Goal: Transaction & Acquisition: Purchase product/service

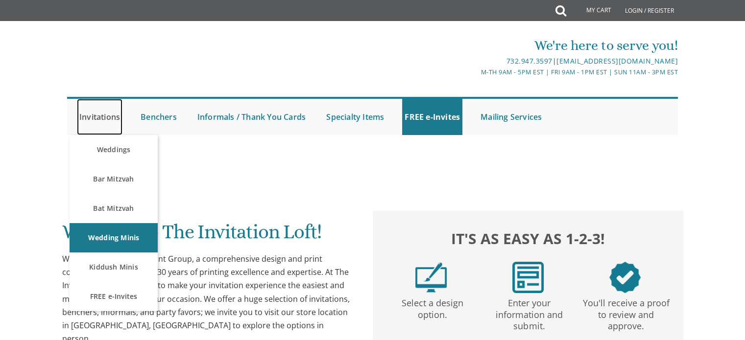
click at [100, 111] on link "Invitations" at bounding box center [100, 117] width 46 height 36
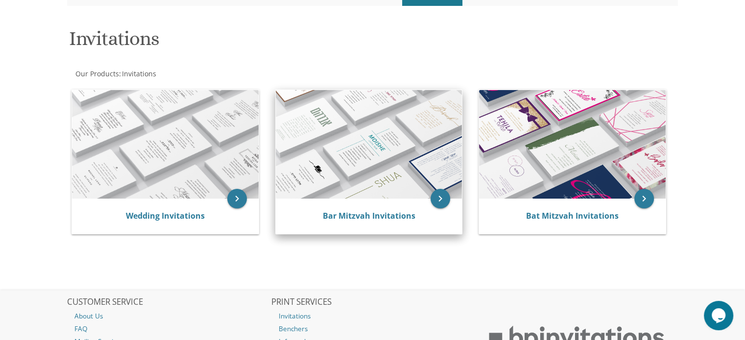
click at [400, 209] on div "Bar Mitzvah Invitations" at bounding box center [369, 216] width 187 height 35
click at [392, 219] on link "Bar Mitzvah Invitations" at bounding box center [368, 216] width 93 height 11
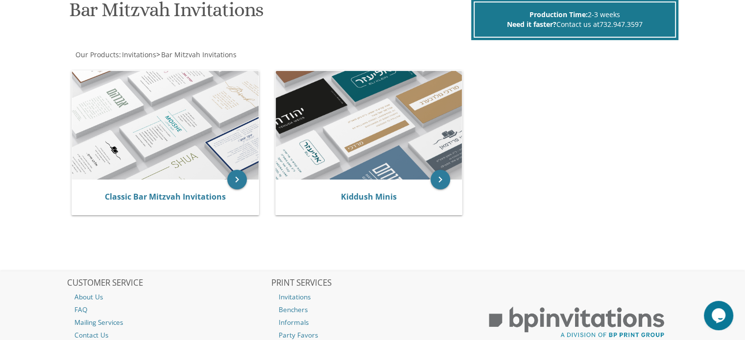
scroll to position [160, 0]
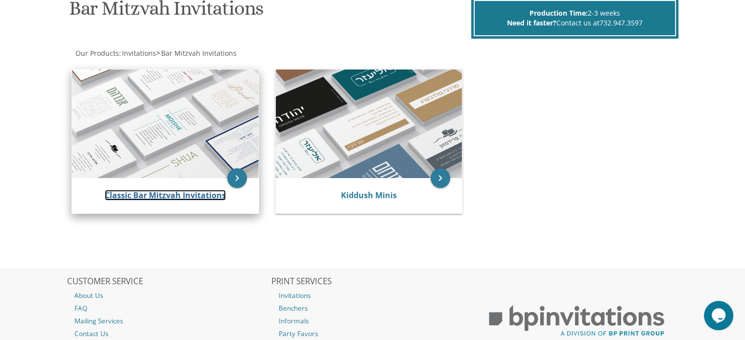
click at [196, 190] on link "Classic Bar Mitzvah Invitations" at bounding box center [165, 195] width 121 height 11
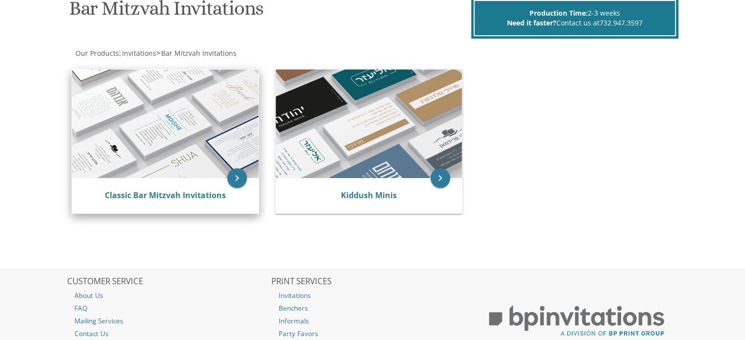
click at [190, 200] on div "Classic Bar Mitzvah Invitations" at bounding box center [165, 196] width 163 height 12
click at [191, 194] on link "Classic Bar Mitzvah Invitations" at bounding box center [165, 195] width 121 height 11
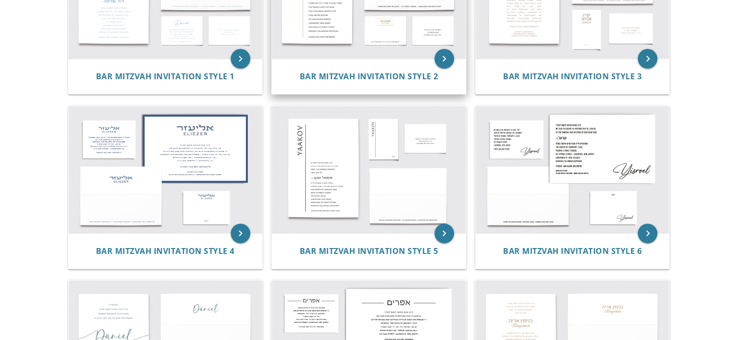
scroll to position [286, 0]
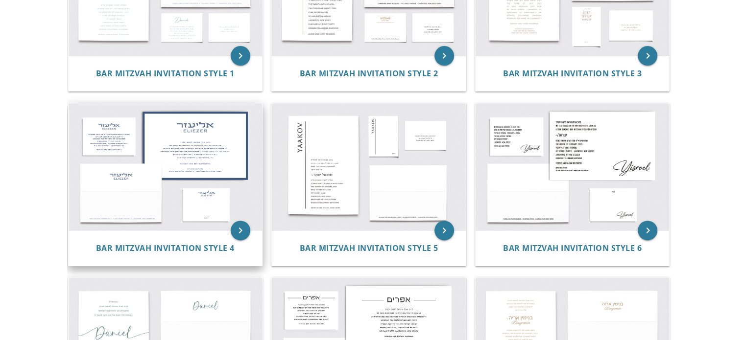
click at [183, 166] on img at bounding box center [166, 166] width 194 height 127
click at [241, 233] on icon "keyboard_arrow_right" at bounding box center [241, 231] width 20 height 20
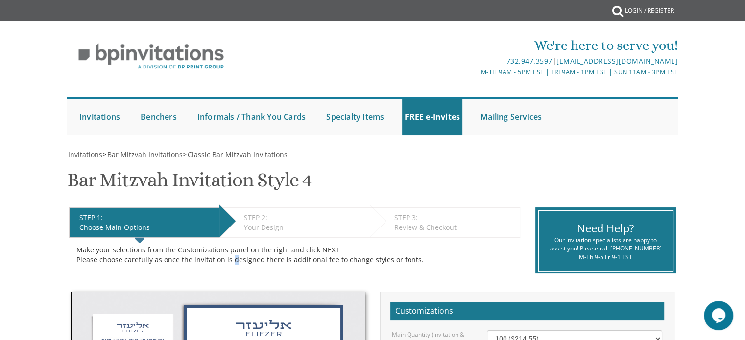
drag, startPoint x: 0, startPoint y: 0, endPoint x: 231, endPoint y: 263, distance: 350.5
click at [231, 263] on div "Make your selections from the Customizations panel on the right and click NEXT …" at bounding box center [294, 255] width 436 height 20
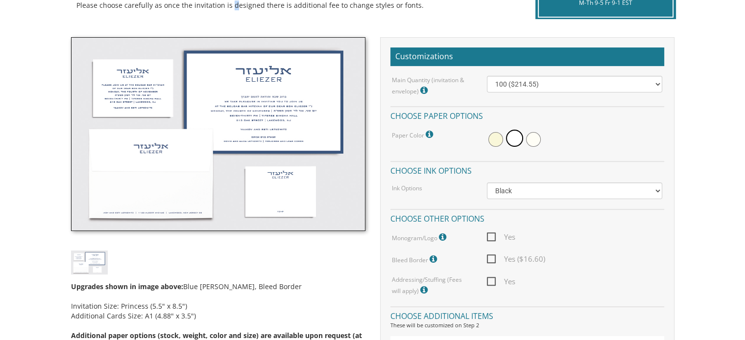
scroll to position [258, 0]
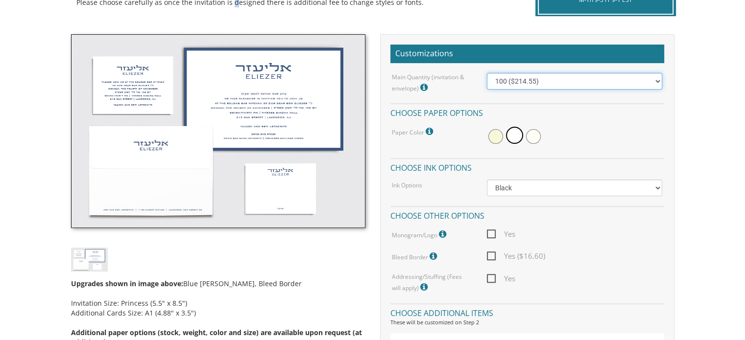
click at [518, 74] on select "100 ($214.55) 200 ($254.60) 300 ($294.25) 400 ($333.55) 500 ($373.90) 600 ($413…" at bounding box center [574, 81] width 175 height 17
select select "300"
click at [487, 73] on select "100 ($214.55) 200 ($254.60) 300 ($294.25) 400 ($333.55) 500 ($373.90) 600 ($413…" at bounding box center [574, 81] width 175 height 17
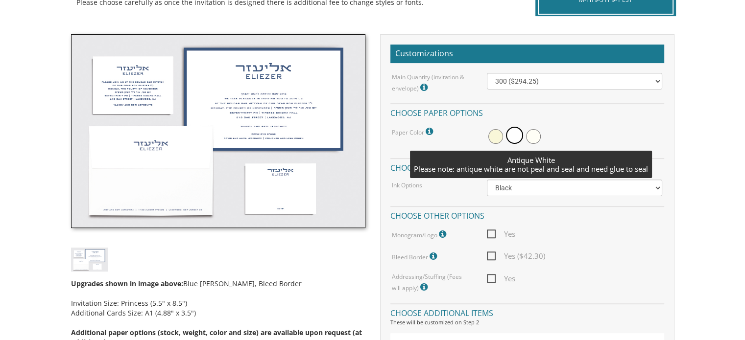
click at [531, 137] on span at bounding box center [533, 136] width 15 height 15
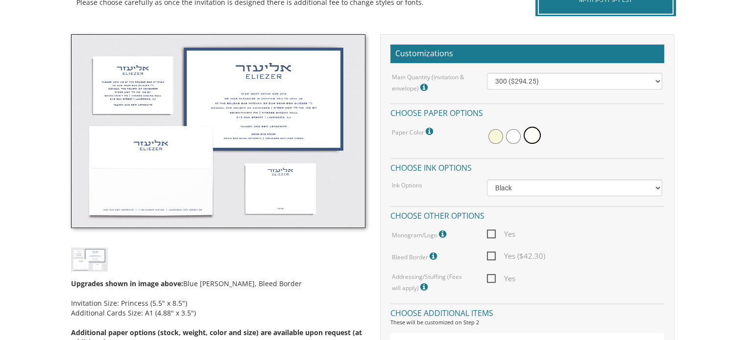
click at [625, 141] on div at bounding box center [574, 136] width 175 height 23
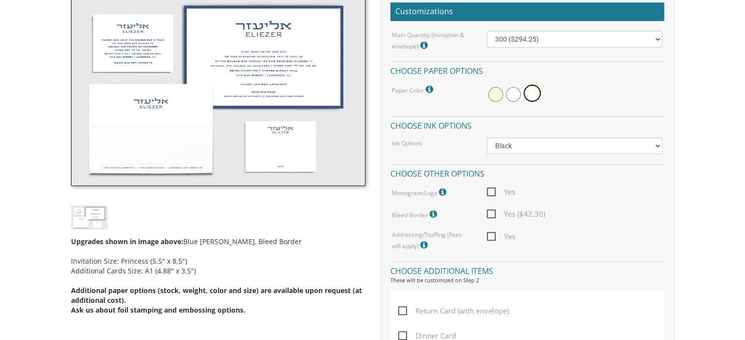
scroll to position [301, 0]
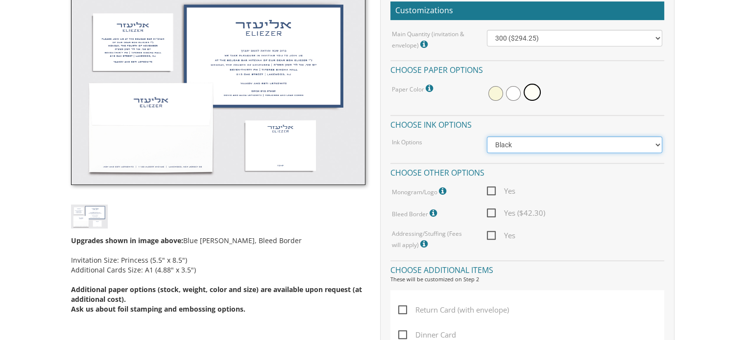
click at [600, 146] on select "Black Colored Ink ($65.00) Black + One Color ($100.00) Two Colors ($165.00)" at bounding box center [574, 145] width 175 height 17
select select "Two Colors"
click at [487, 137] on select "Black Colored Ink ($65.00) Black + One Color ($100.00) Two Colors ($165.00)" at bounding box center [574, 145] width 175 height 17
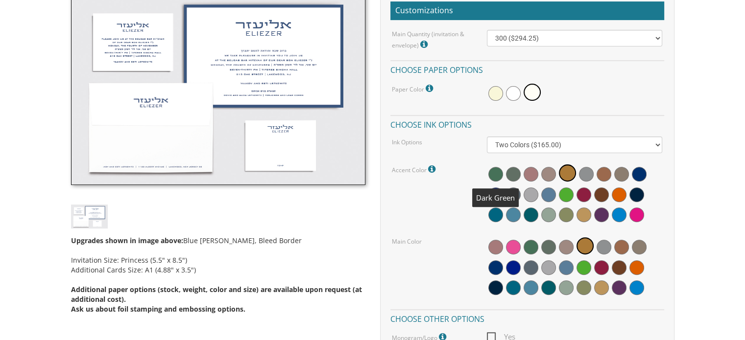
click at [493, 170] on span at bounding box center [495, 174] width 15 height 15
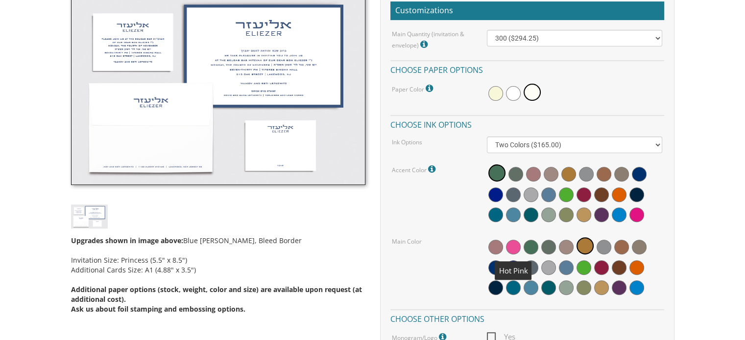
click at [510, 246] on span at bounding box center [513, 247] width 15 height 15
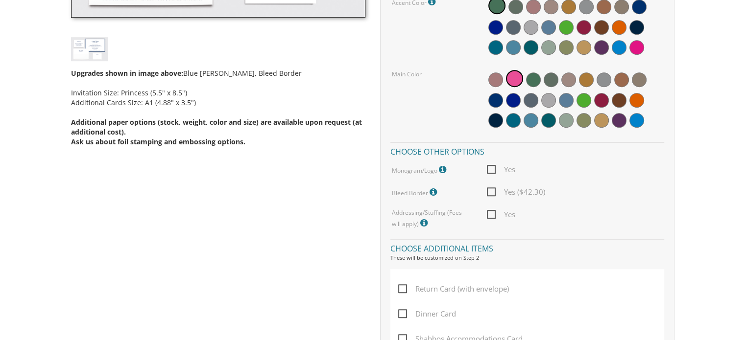
scroll to position [469, 0]
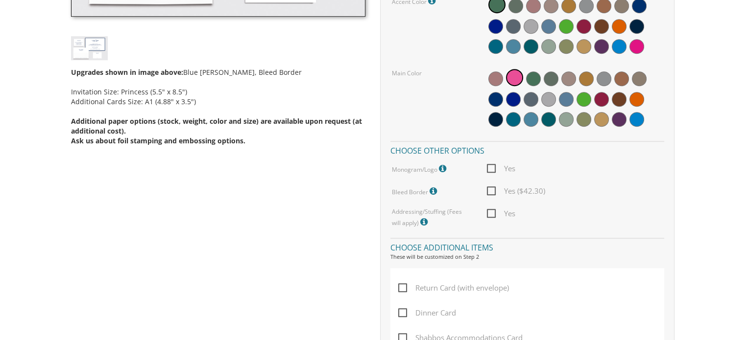
click at [441, 168] on icon at bounding box center [444, 169] width 10 height 9
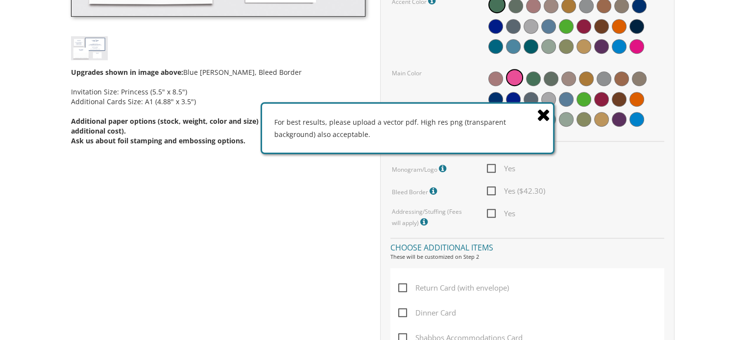
click at [367, 201] on div "Upgrades shown in image above: Blue Jean Ink, Bleed Border Invitation Size: Pri…" at bounding box center [373, 228] width 618 height 811
click at [543, 118] on icon at bounding box center [544, 114] width 14 height 17
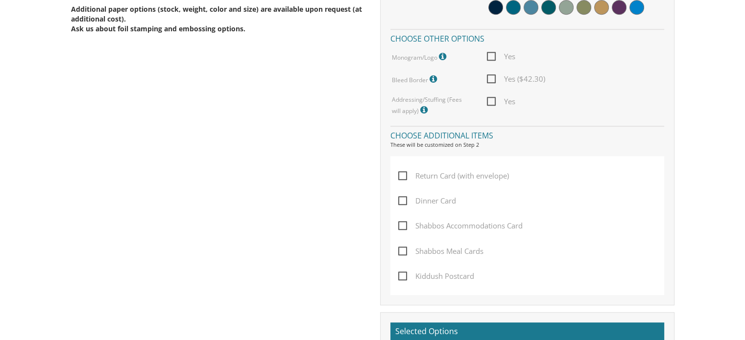
scroll to position [589, 0]
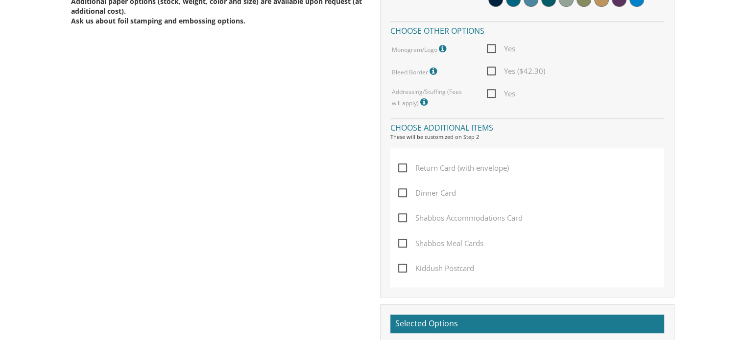
click at [404, 168] on span "Return Card (with envelope)" at bounding box center [453, 168] width 111 height 12
click at [404, 168] on input "Return Card (with envelope)" at bounding box center [401, 167] width 6 height 6
checkbox input "true"
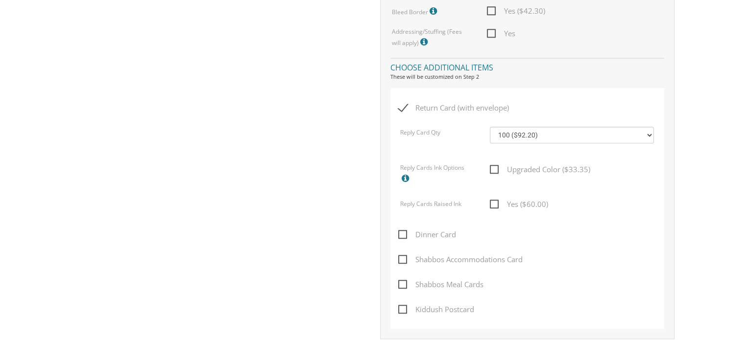
scroll to position [662, 0]
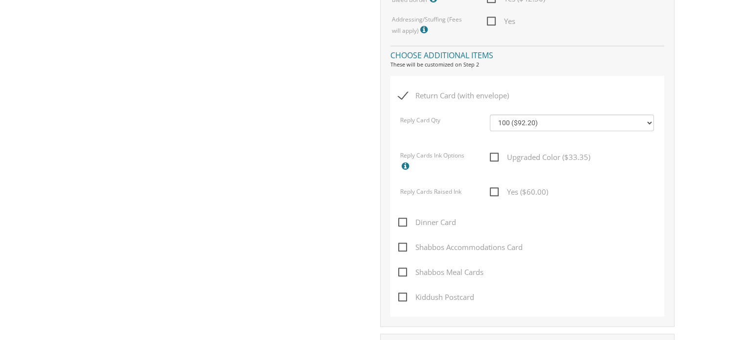
click at [492, 155] on span "Upgraded Color ($33.35)" at bounding box center [540, 157] width 100 height 12
click at [492, 155] on input "Upgraded Color ($33.35)" at bounding box center [493, 156] width 6 height 6
checkbox input "true"
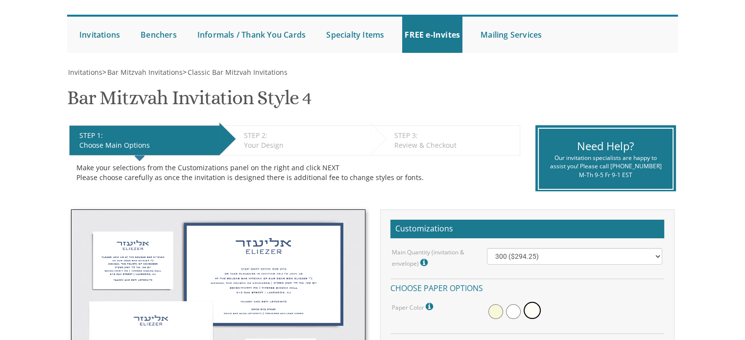
scroll to position [0, 0]
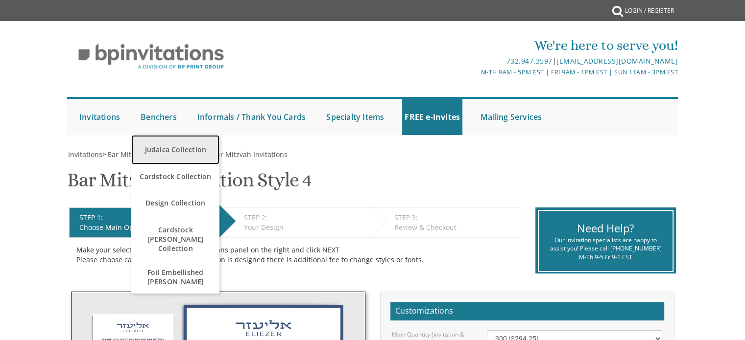
click at [166, 153] on link "Judaica Collection" at bounding box center [175, 149] width 88 height 29
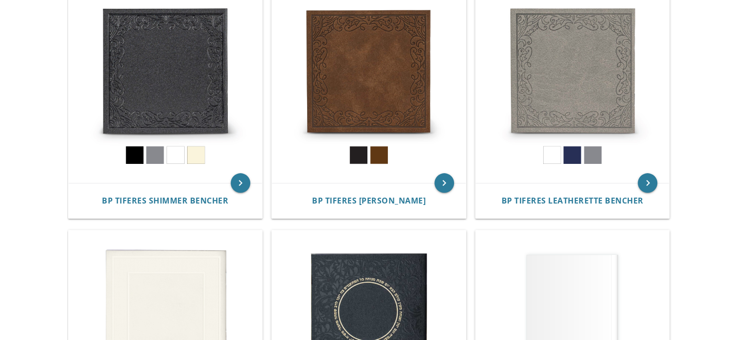
scroll to position [386, 0]
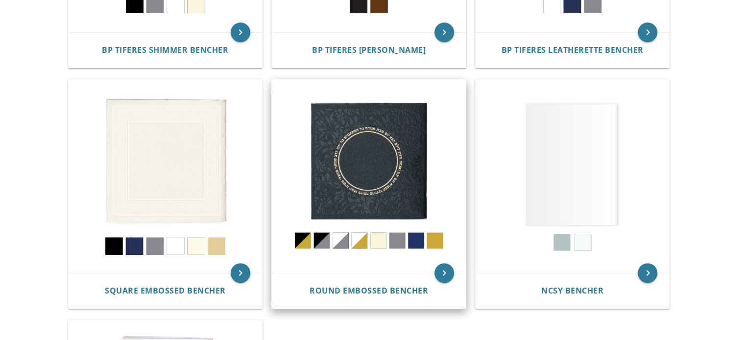
click at [377, 177] on img at bounding box center [369, 177] width 194 height 194
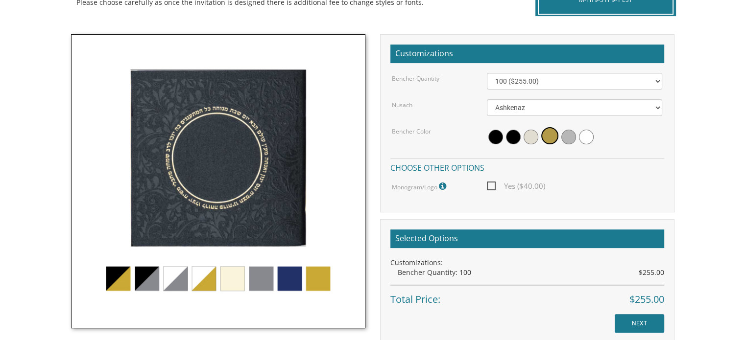
scroll to position [258, 0]
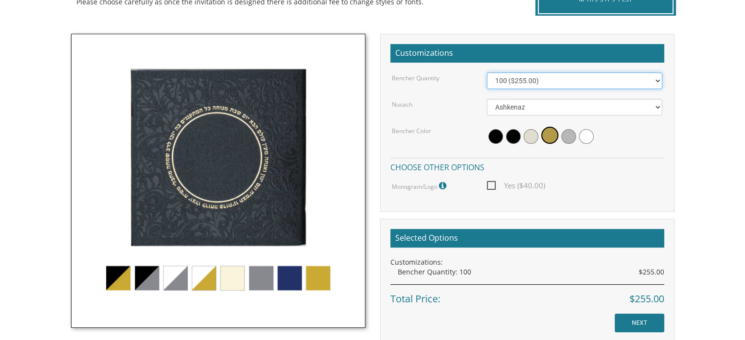
click at [530, 77] on select "100 ($255.00) 200 ($510.00) 300 ($765.00) 400 ($1,020.00) 500 ($1,275.00)" at bounding box center [574, 80] width 175 height 17
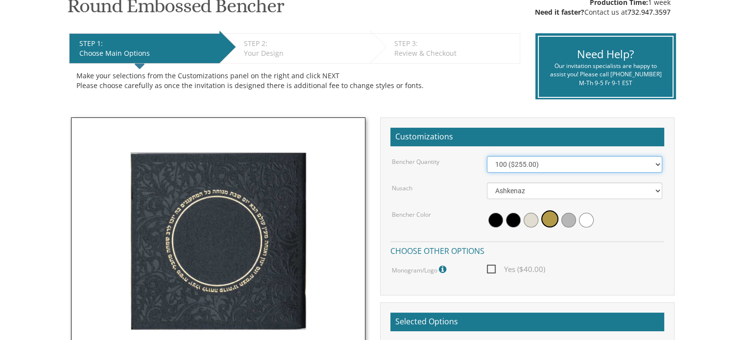
scroll to position [171, 0]
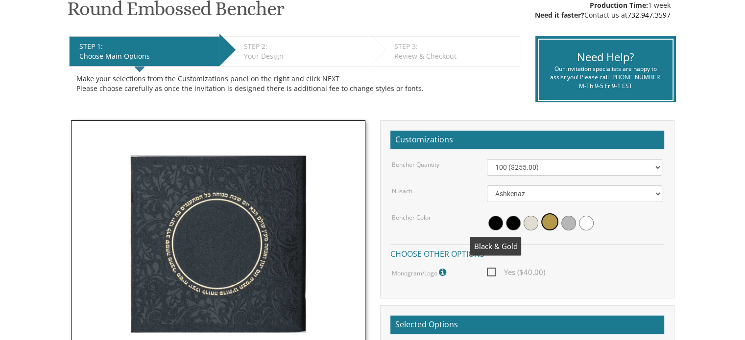
click at [492, 276] on span "Yes ($40.00)" at bounding box center [516, 272] width 58 height 12
click at [492, 275] on input "Yes ($40.00)" at bounding box center [490, 271] width 6 height 6
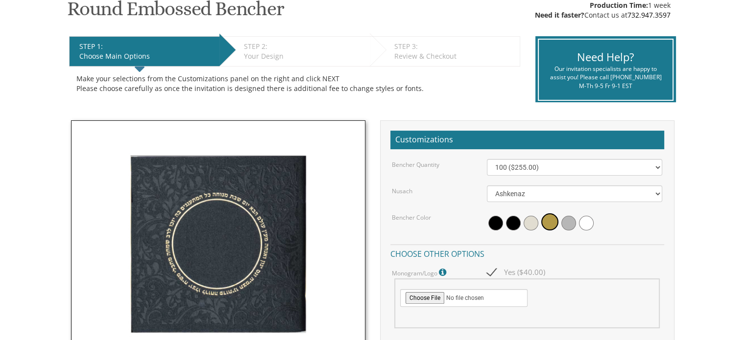
click at [491, 270] on span "Yes ($40.00)" at bounding box center [516, 272] width 58 height 12
click at [491, 270] on input "Yes ($40.00)" at bounding box center [490, 271] width 6 height 6
checkbox input "false"
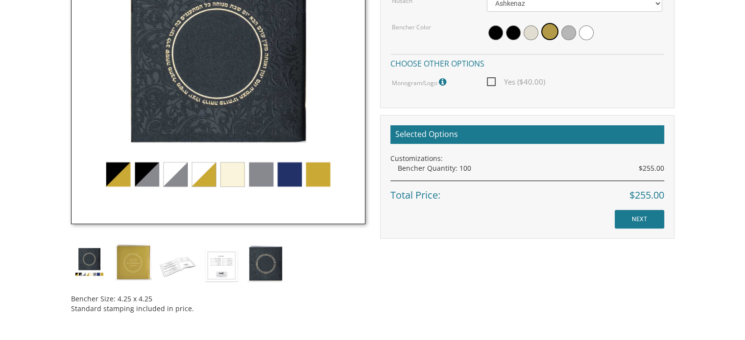
scroll to position [365, 0]
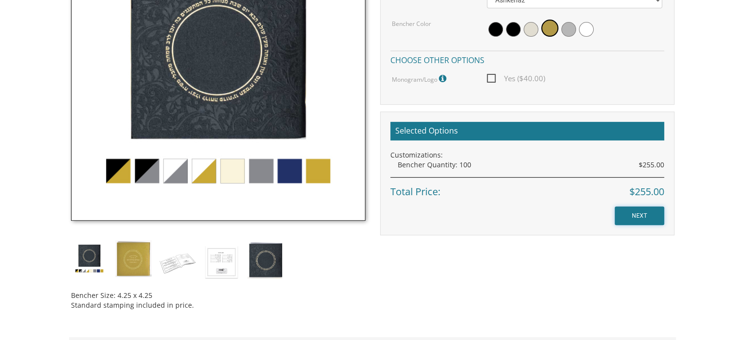
click at [643, 213] on input "NEXT" at bounding box center [639, 216] width 49 height 19
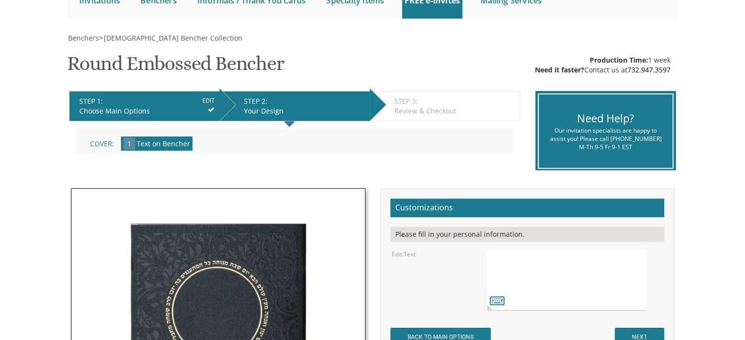
scroll to position [120, 0]
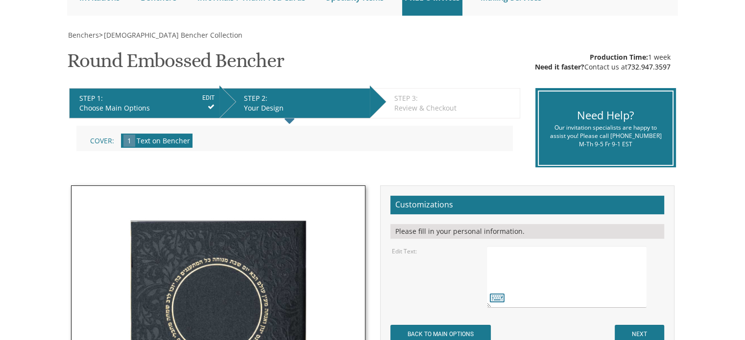
click at [520, 260] on textarea at bounding box center [566, 277] width 159 height 62
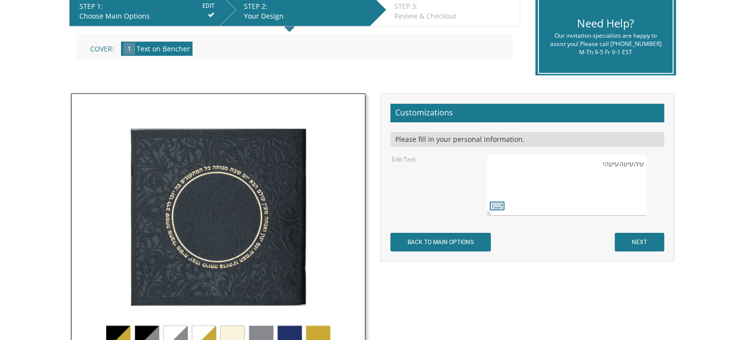
scroll to position [212, 0]
type textarea "עיהעיעהעיעהי"
click at [642, 241] on input "NEXT" at bounding box center [639, 242] width 49 height 19
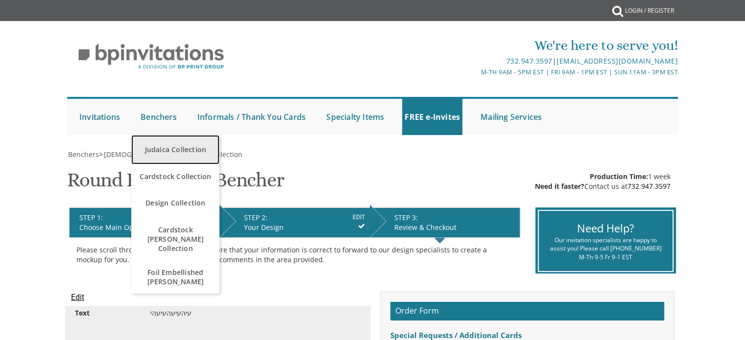
click at [161, 148] on link "Judaica Collection" at bounding box center [175, 149] width 88 height 29
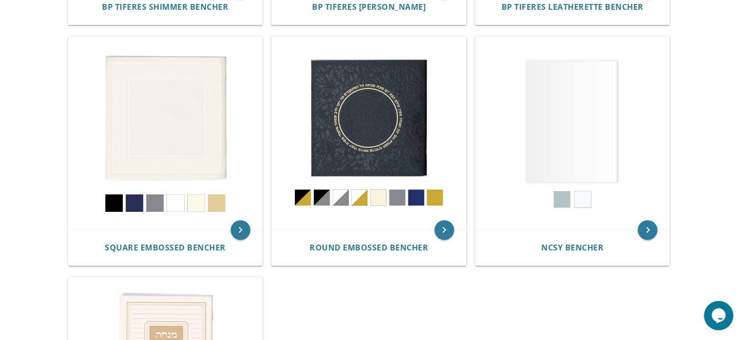
scroll to position [432, 0]
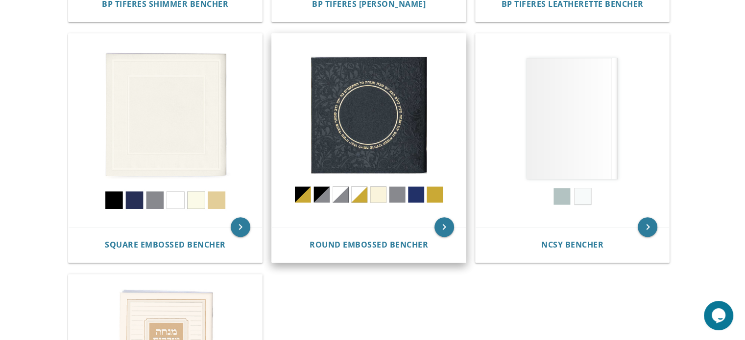
click at [308, 199] on img at bounding box center [369, 131] width 194 height 194
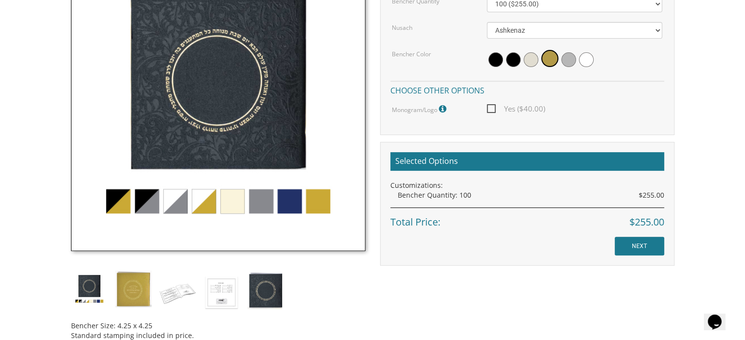
scroll to position [357, 0]
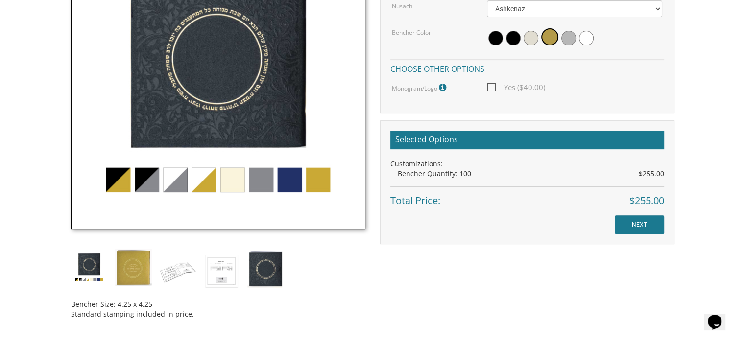
click at [144, 182] on img at bounding box center [218, 82] width 294 height 294
click at [182, 186] on img at bounding box center [218, 82] width 294 height 294
click at [178, 272] on img at bounding box center [177, 270] width 37 height 43
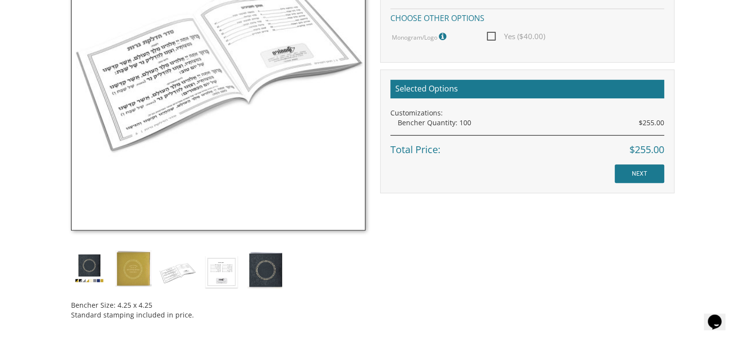
scroll to position [417, 0]
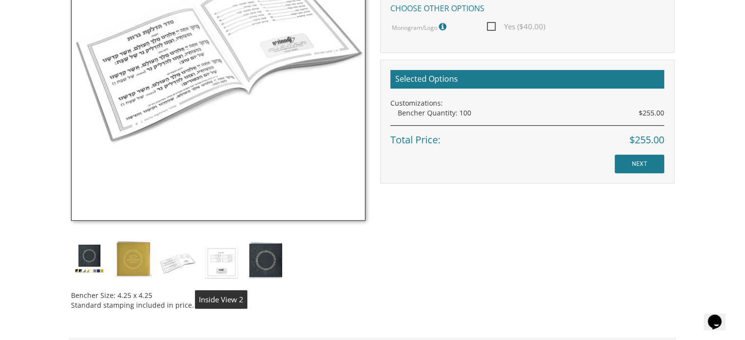
click at [229, 255] on img at bounding box center [221, 261] width 37 height 43
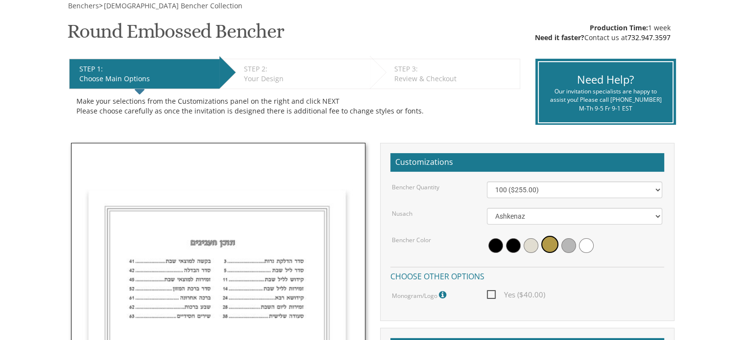
scroll to position [213, 0]
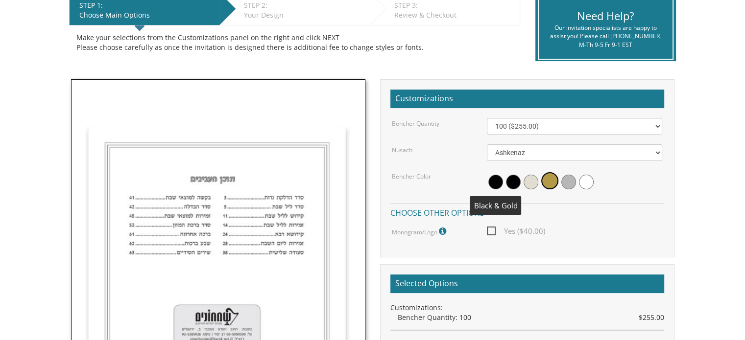
click at [497, 186] on span at bounding box center [495, 182] width 15 height 15
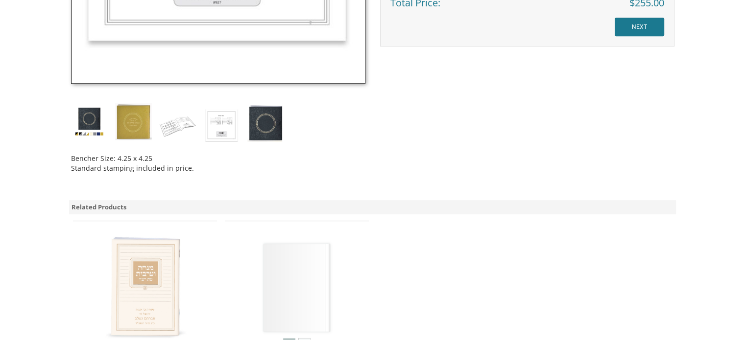
scroll to position [554, 0]
click at [179, 122] on img at bounding box center [177, 124] width 37 height 43
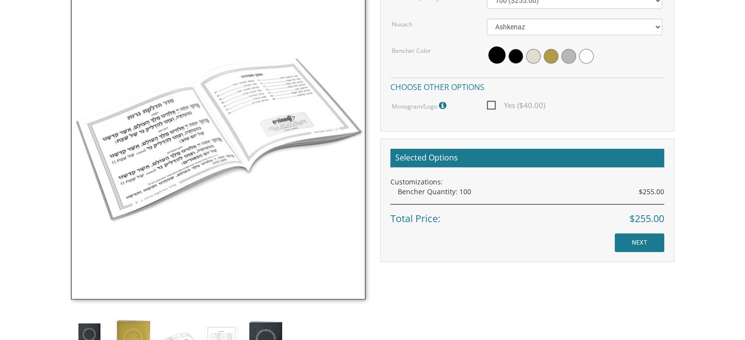
scroll to position [339, 0]
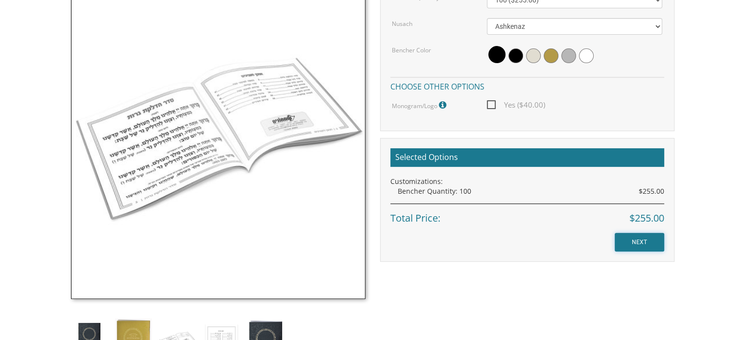
click at [647, 242] on input "NEXT" at bounding box center [639, 242] width 49 height 19
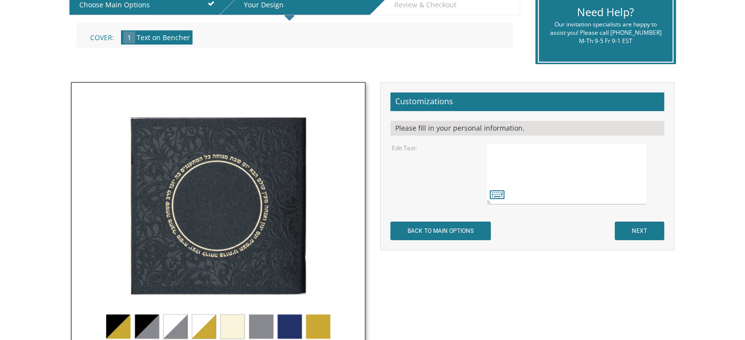
scroll to position [221, 0]
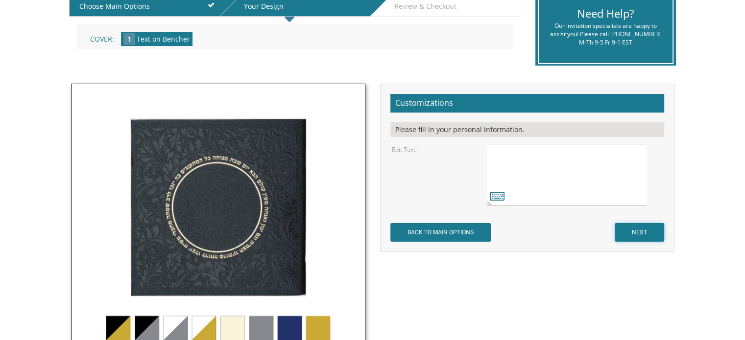
click at [625, 232] on input "NEXT" at bounding box center [639, 232] width 49 height 19
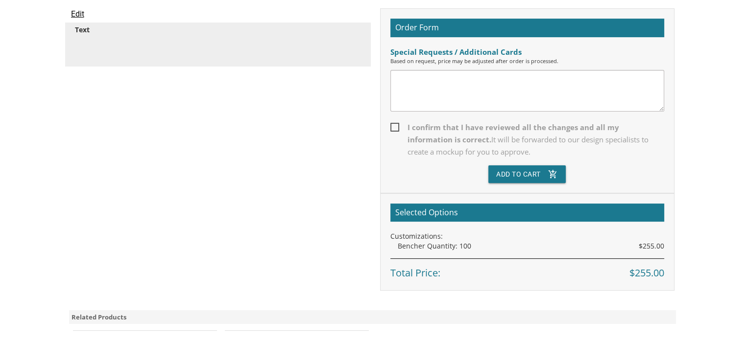
scroll to position [284, 0]
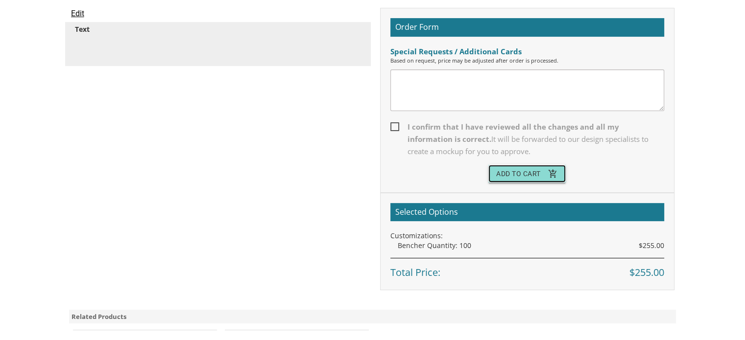
click at [509, 174] on button "Add To Cart add_shopping_cart" at bounding box center [526, 174] width 77 height 18
click at [395, 127] on span "I confirm that I have reviewed all the changes and all my information is correc…" at bounding box center [527, 139] width 274 height 37
click at [395, 127] on input "I confirm that I have reviewed all the changes and all my information is correc…" at bounding box center [393, 126] width 6 height 6
checkbox input "true"
click at [502, 172] on button "Add To Cart add_shopping_cart" at bounding box center [526, 174] width 77 height 18
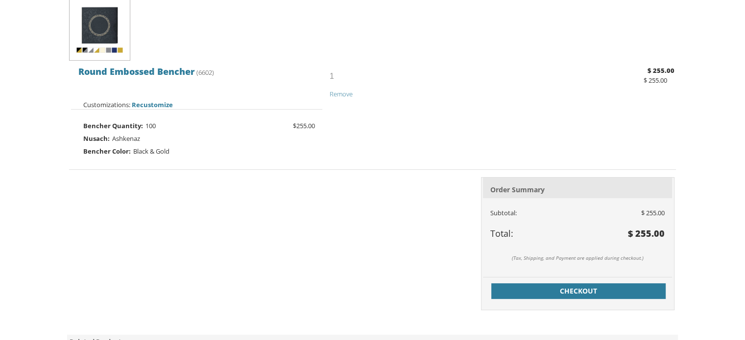
scroll to position [258, 0]
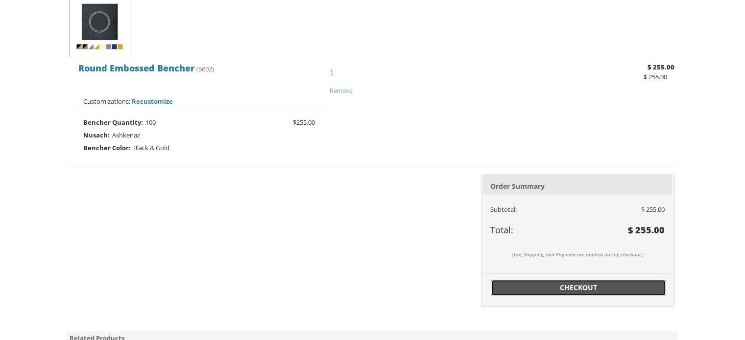
click at [567, 290] on span "Checkout" at bounding box center [578, 288] width 163 height 10
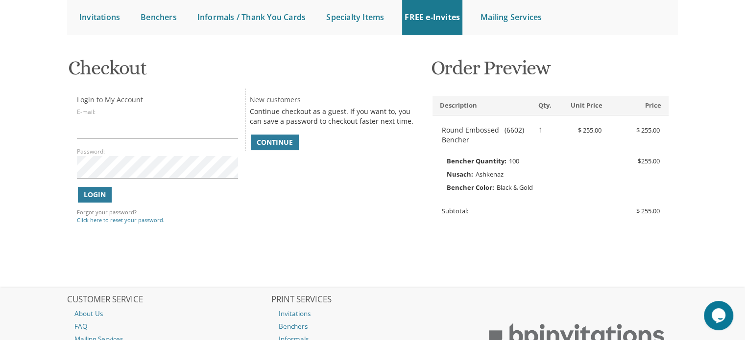
scroll to position [106, 0]
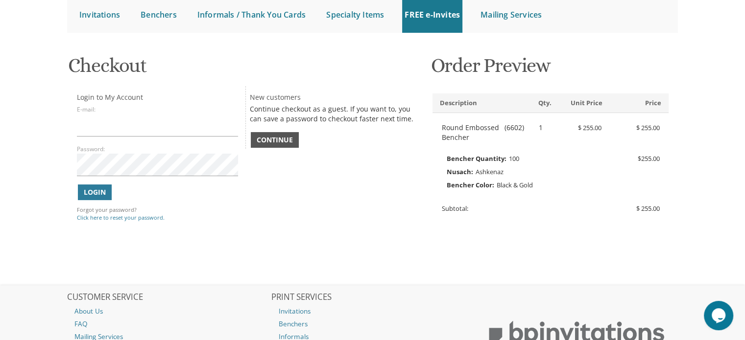
click at [280, 140] on span "Continue" at bounding box center [275, 140] width 36 height 10
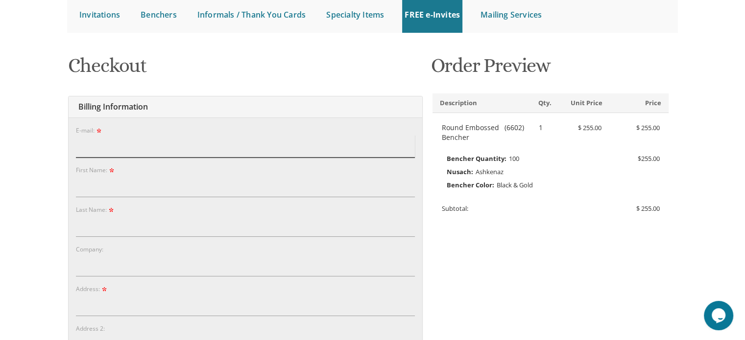
click at [250, 144] on input "E-mail:" at bounding box center [245, 146] width 339 height 23
type input "[EMAIL_ADDRESS][DOMAIN_NAME]"
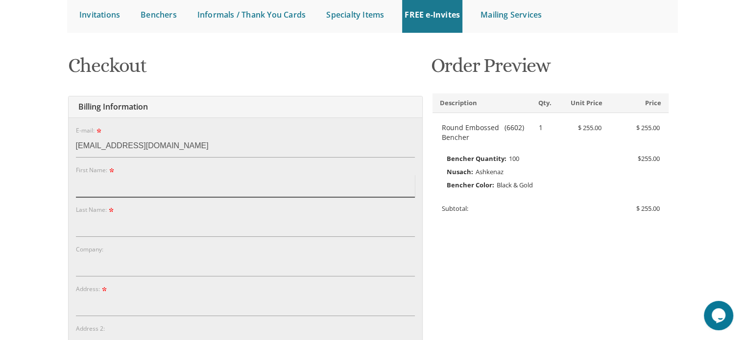
type input "[PERSON_NAME]"
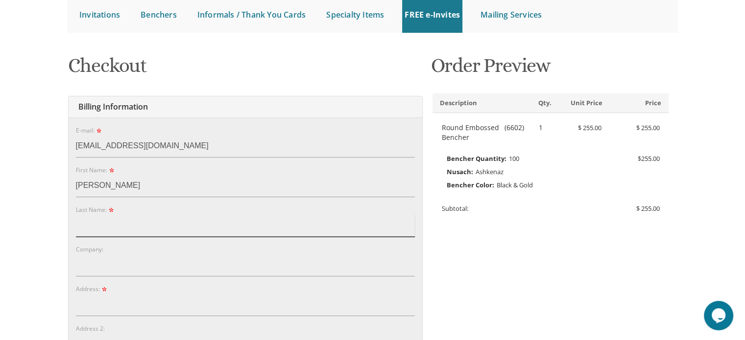
type input "[PERSON_NAME]"
type input "4 Winchester Dr"
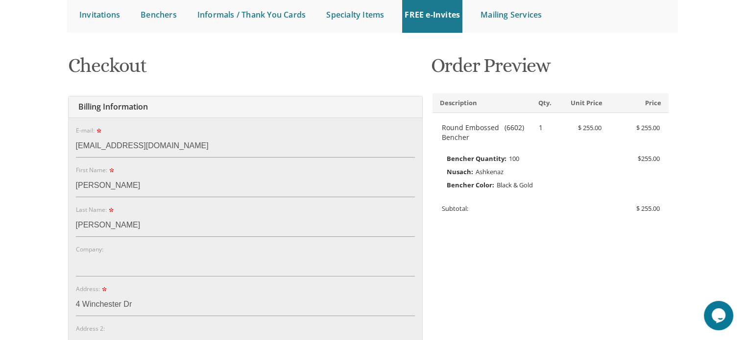
type input "[PERSON_NAME]"
type input "08527"
select select "NJ"
type input "7328002383"
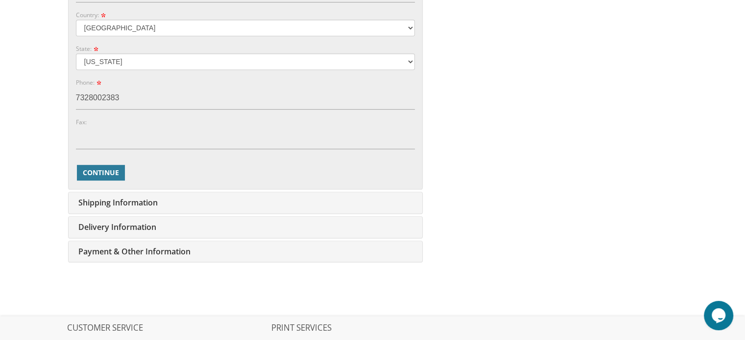
scroll to position [540, 0]
click at [113, 170] on span "Continue" at bounding box center [101, 172] width 36 height 10
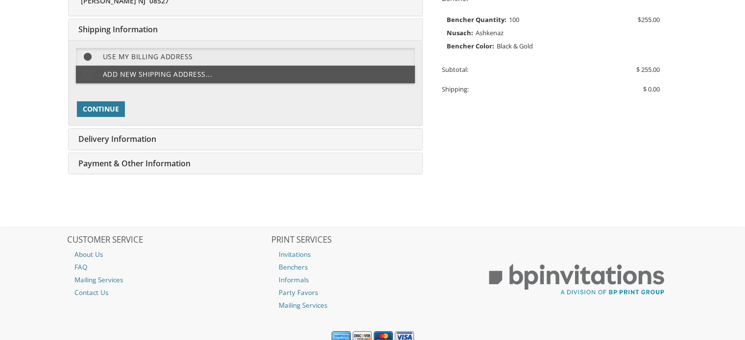
scroll to position [245, 0]
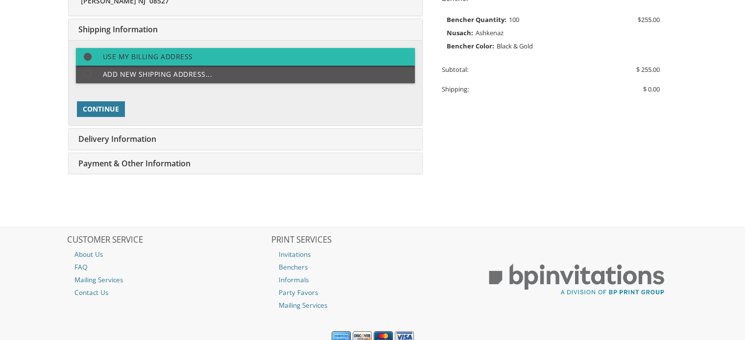
click at [139, 52] on label "Use my billing address" at bounding box center [245, 57] width 339 height 18
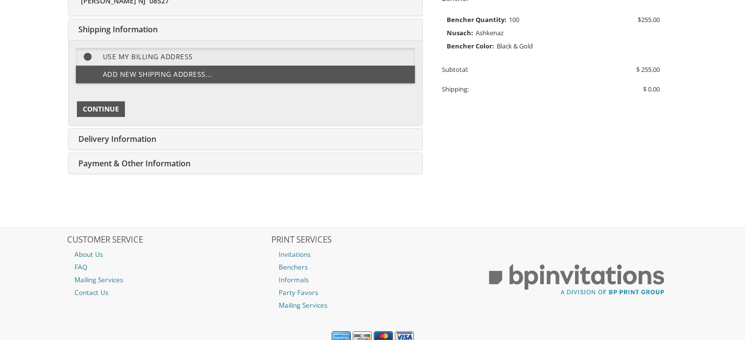
click at [105, 107] on span "Continue" at bounding box center [101, 109] width 36 height 10
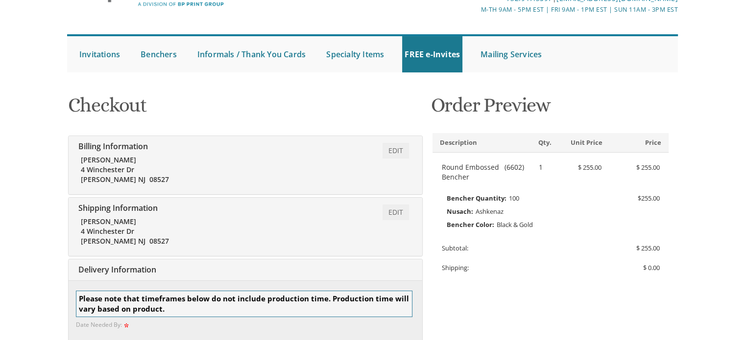
scroll to position [66, 0]
